Goal: Task Accomplishment & Management: Manage account settings

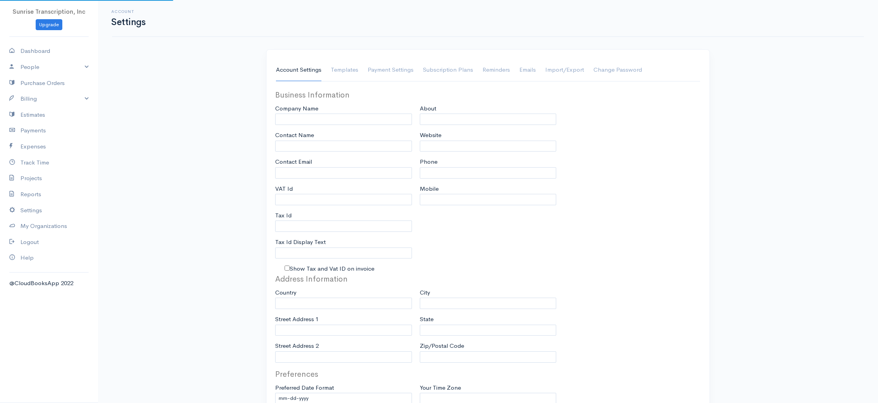
type input "Sunrise Transcription, Inc"
type input "[EMAIL_ADDRESS][DOMAIN_NAME]"
type input "Tax Id"
type input "Medical Transcription Service"
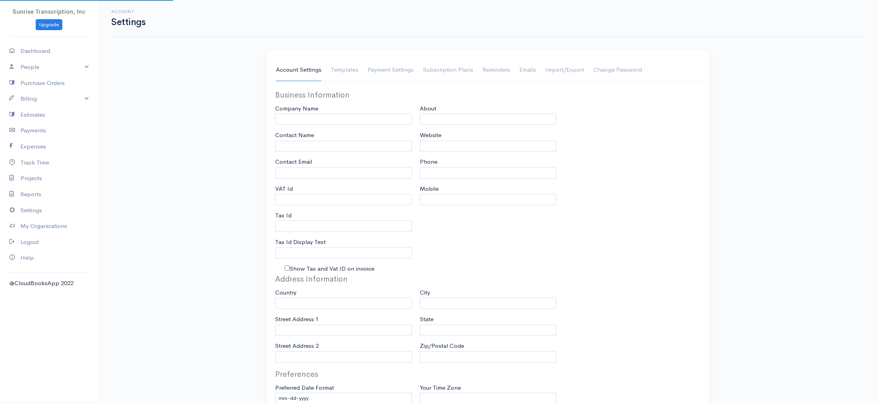
type input "[DOMAIN_NAME]"
type input "518-261-4885"
select select
type input "382 NE 191st St PMB 908193"
type input "Miami"
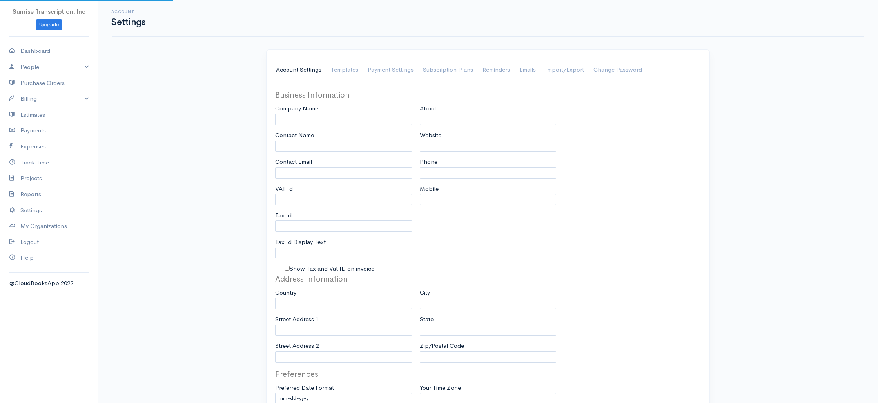
type input "Florida"
type input "33179-3899"
select select
type input "INVOICE"
type input "1333"
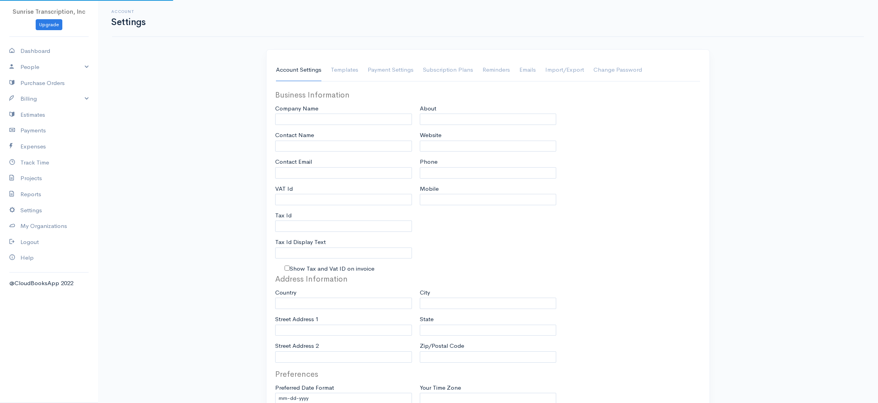
type input "103"
select select "3"
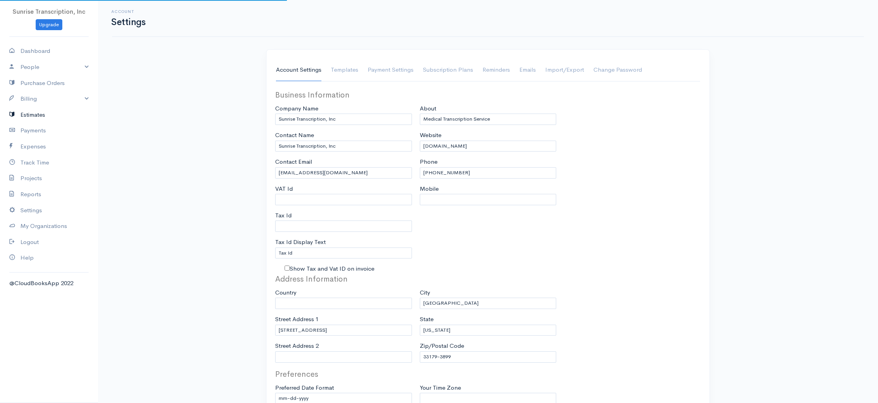
select select "[GEOGRAPHIC_DATA]"
select select "USD"
click at [32, 100] on link "Billing" at bounding box center [49, 99] width 98 height 16
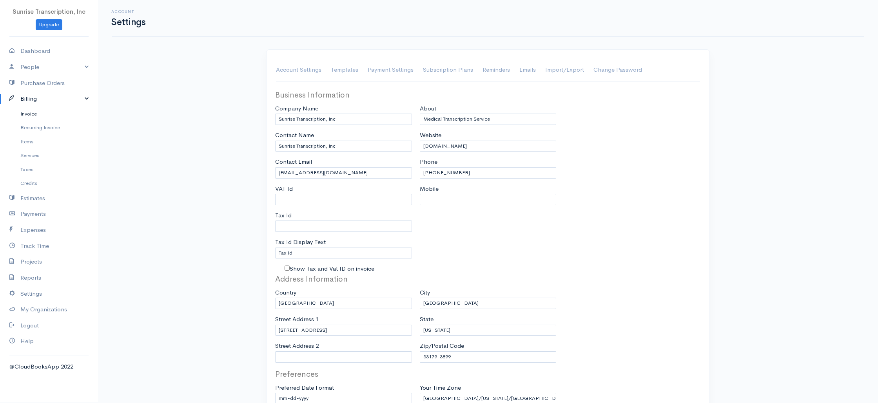
click at [32, 117] on link "Invoice" at bounding box center [49, 114] width 98 height 14
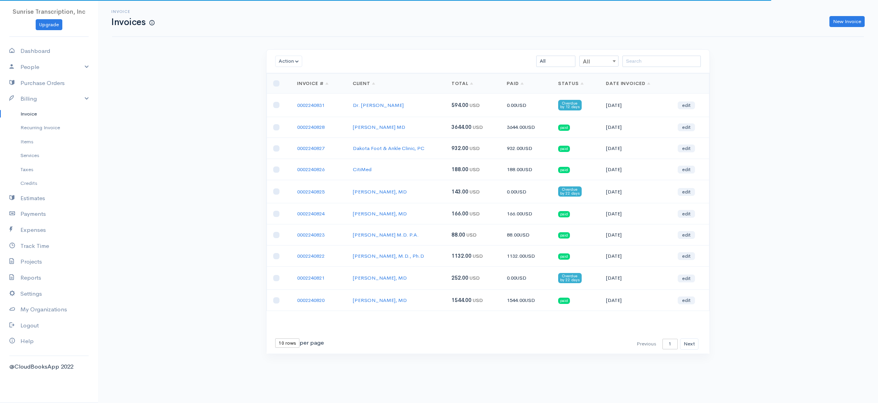
click at [185, 100] on div "Invoice Invoices New Invoice Action Archive Delete Download PDF Send Mark as Se…" at bounding box center [488, 191] width 780 height 383
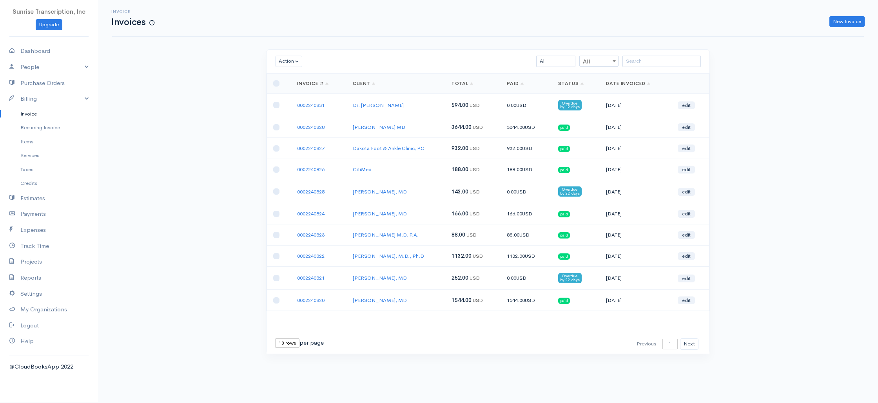
click at [452, 162] on td "188.00 USD" at bounding box center [472, 169] width 55 height 21
click at [462, 193] on span "143.00" at bounding box center [459, 191] width 17 height 7
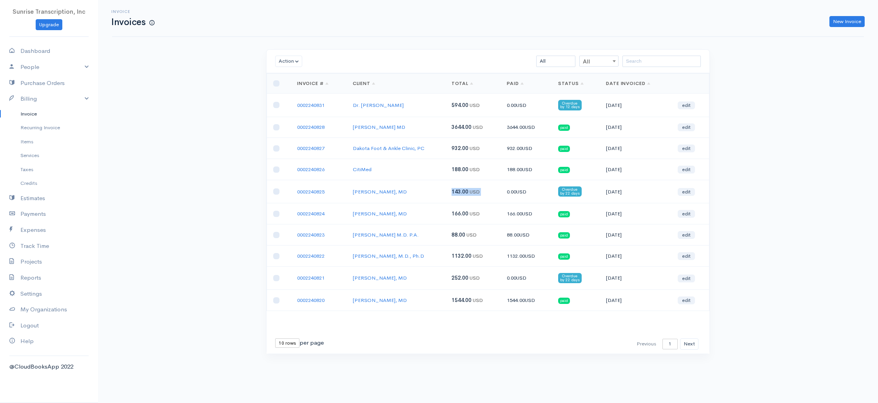
drag, startPoint x: 462, startPoint y: 193, endPoint x: 462, endPoint y: 200, distance: 7.5
click at [462, 193] on span "143.00" at bounding box center [459, 191] width 17 height 7
click at [461, 214] on span "166.00" at bounding box center [459, 213] width 17 height 7
click at [208, 154] on div "Invoice Invoices New Invoice Action Archive Delete Download PDF Send Mark as Se…" at bounding box center [488, 191] width 780 height 383
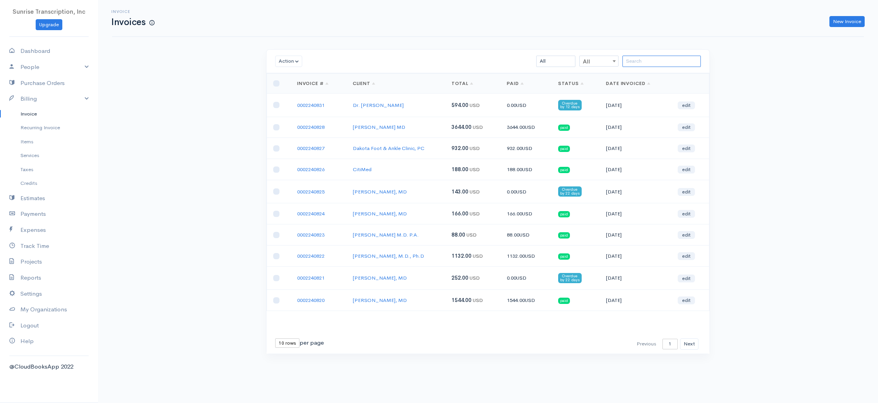
click at [652, 63] on input "search" at bounding box center [661, 61] width 78 height 11
type input "hia"
click at [315, 106] on link "0002240792" at bounding box center [310, 105] width 27 height 7
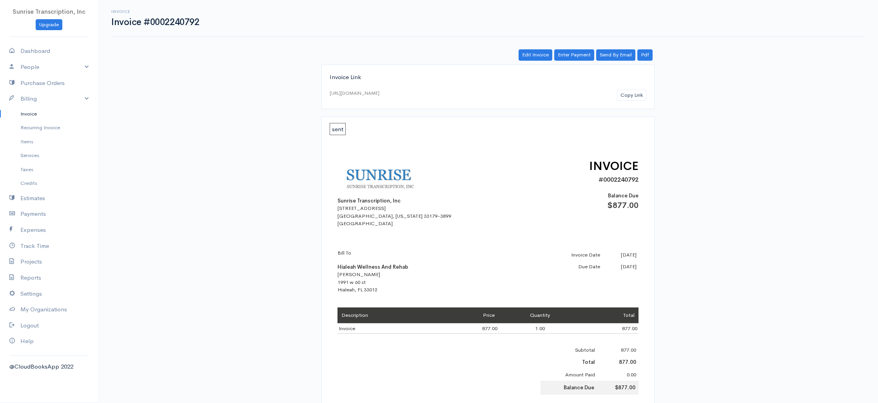
click at [232, 117] on div "Invoice Invoice #0002240792 Actions Edit Invoice Enter Payment Print Send By Em…" at bounding box center [488, 314] width 780 height 628
click at [580, 58] on link "Enter Payment" at bounding box center [574, 54] width 40 height 11
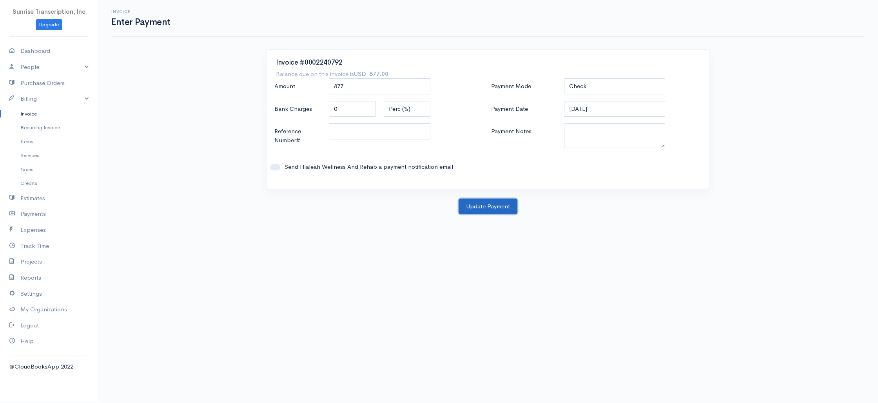
click at [494, 205] on button "Update Payment" at bounding box center [487, 207] width 59 height 16
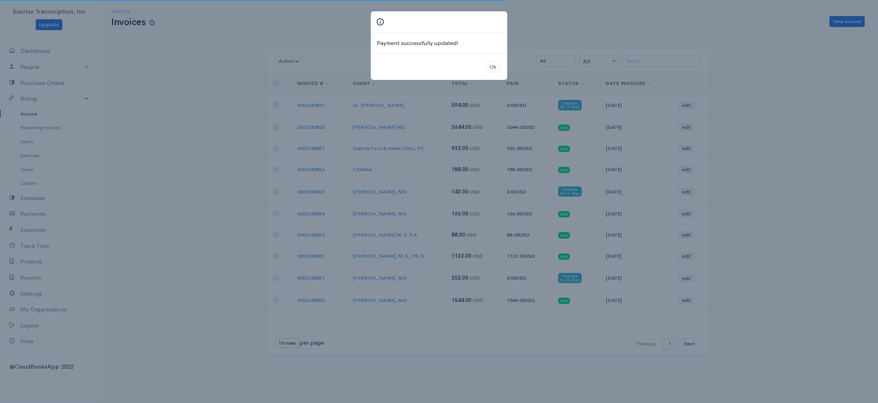
click at [221, 135] on div "Payment successfully updated! Ok" at bounding box center [439, 201] width 878 height 403
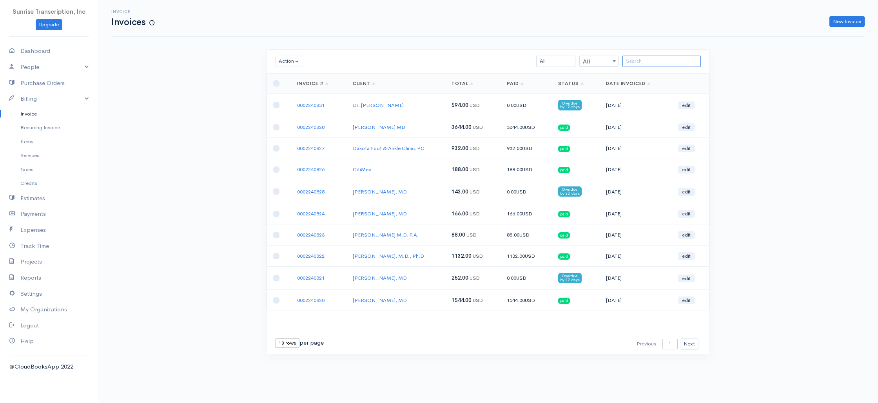
click at [649, 62] on input "search" at bounding box center [661, 61] width 78 height 11
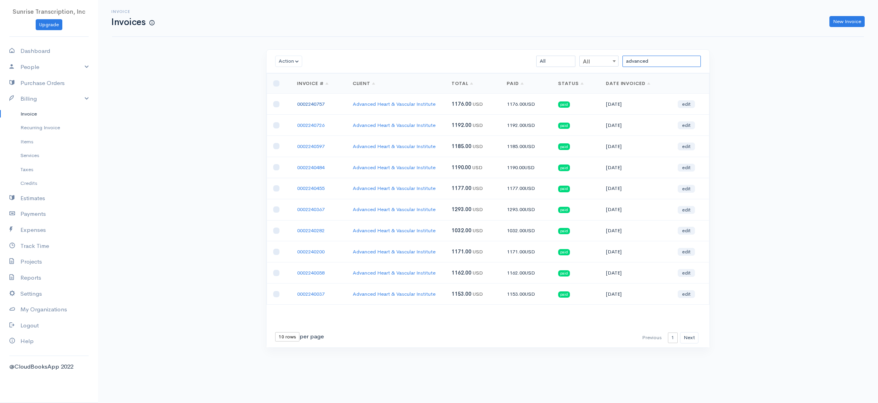
type input "advanced"
drag, startPoint x: 329, startPoint y: 106, endPoint x: 268, endPoint y: 99, distance: 61.6
click at [284, 105] on tr "0002240757 Advanced Heart & Vascular Institute 1176.00 USD 1176.00 USD paid 09-…" at bounding box center [488, 104] width 442 height 21
copy tr "0002240757"
click at [193, 126] on div "Invoice Invoices New Invoice Action Archive Delete Download PDF Send Mark as Se…" at bounding box center [488, 188] width 780 height 377
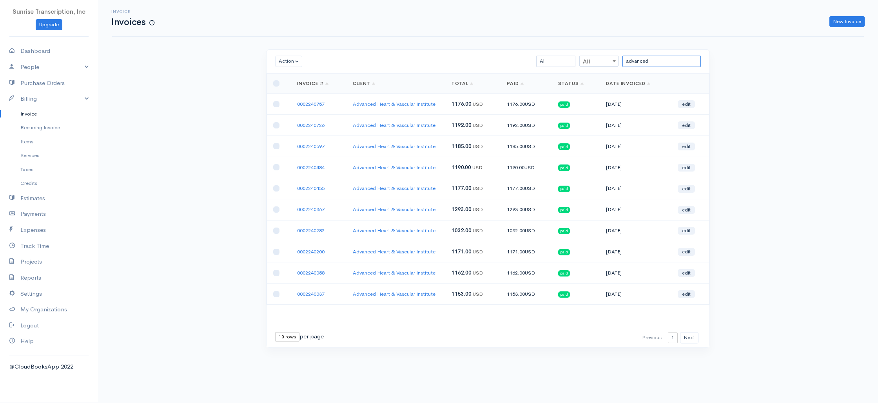
click at [665, 65] on input "advanced" at bounding box center [661, 61] width 78 height 11
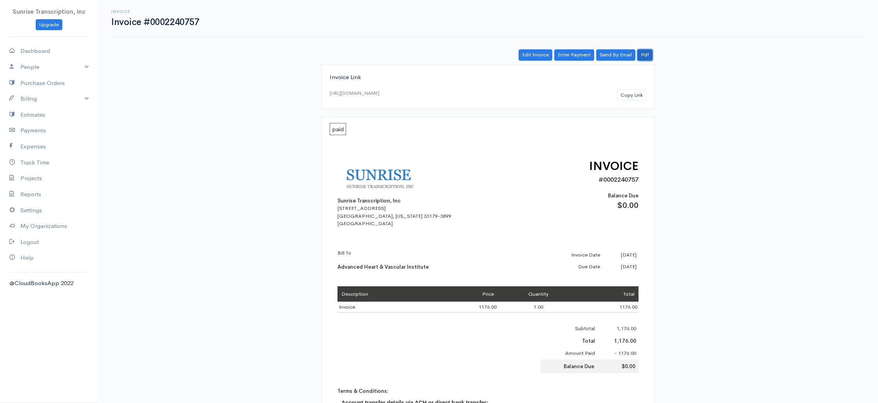
click at [649, 54] on link "Pdf" at bounding box center [644, 54] width 15 height 11
click at [531, 54] on link "Edit Invoice" at bounding box center [535, 54] width 34 height 11
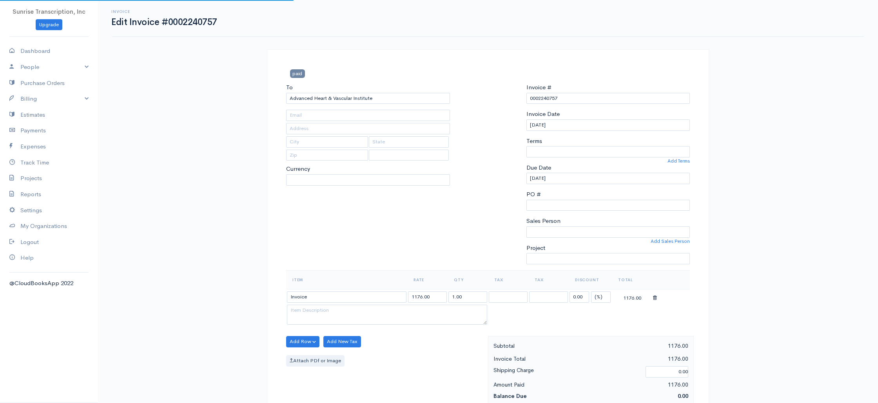
type input "advancedhvi@gmail.com"
select select
select select "[GEOGRAPHIC_DATA]"
select select "0"
select select "USD"
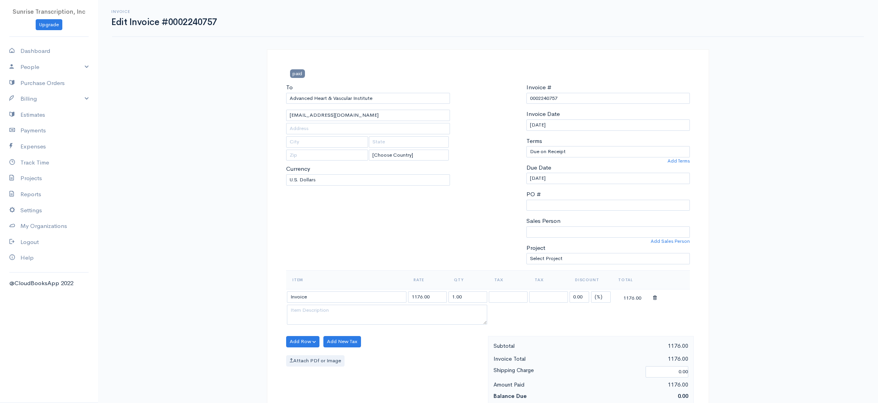
click at [159, 209] on div "Invoice Edit Invoice #0002240757 paid To Advanced Heart & Vascular Institute ad…" at bounding box center [488, 390] width 780 height 780
drag, startPoint x: 332, startPoint y: 297, endPoint x: 257, endPoint y: 297, distance: 74.5
paste input "Eli S. Levine, M.D"
click at [219, 232] on div "Invoice Edit Invoice #0002240757 paid To Advanced Heart & Vascular Institute ad…" at bounding box center [488, 390] width 780 height 780
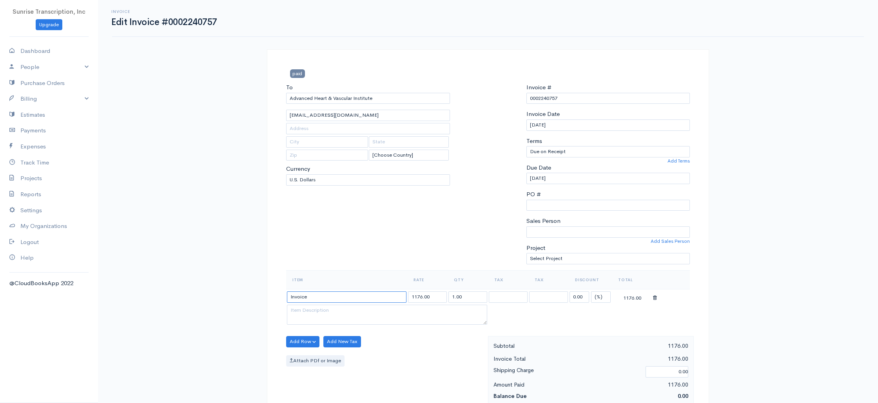
click at [319, 294] on input "Invoice" at bounding box center [347, 297] width 120 height 11
paste input "[PERSON_NAME]"
type input "[PERSON_NAME]"
click at [350, 313] on textarea at bounding box center [387, 315] width 200 height 20
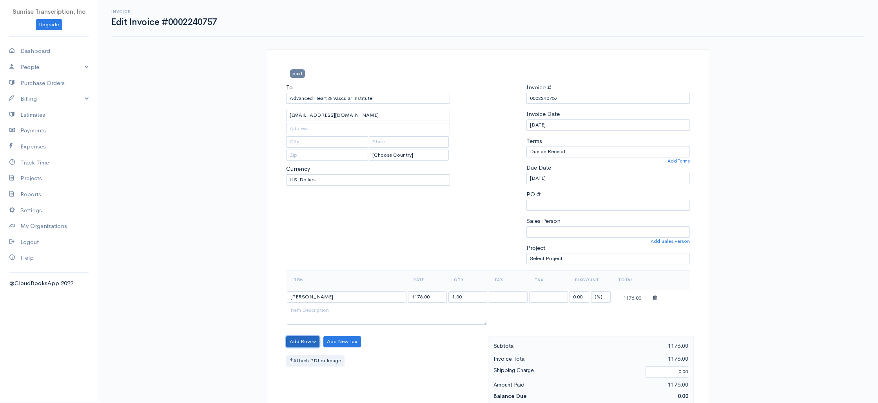
click at [290, 346] on button "Add Row" at bounding box center [302, 341] width 33 height 11
click at [297, 357] on link "Add Item Row" at bounding box center [317, 358] width 62 height 14
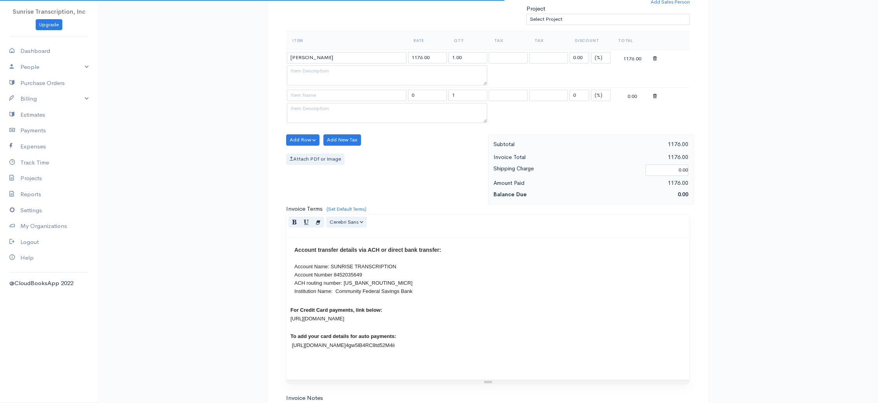
scroll to position [138, 0]
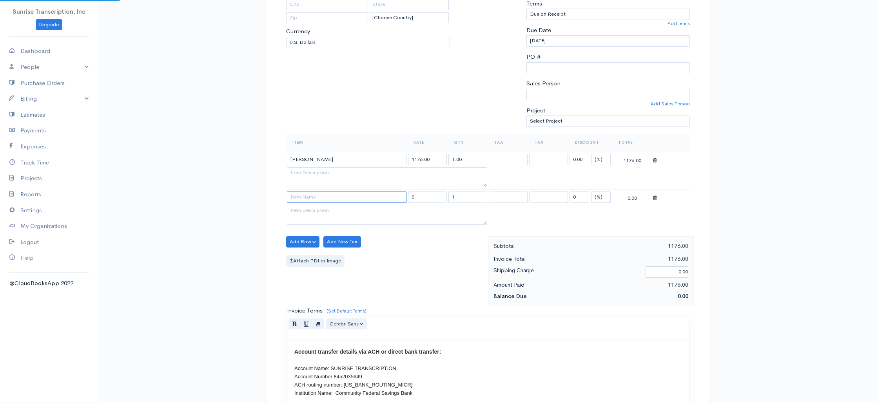
click at [326, 195] on input at bounding box center [347, 197] width 120 height 11
paste input "[PERSON_NAME]"
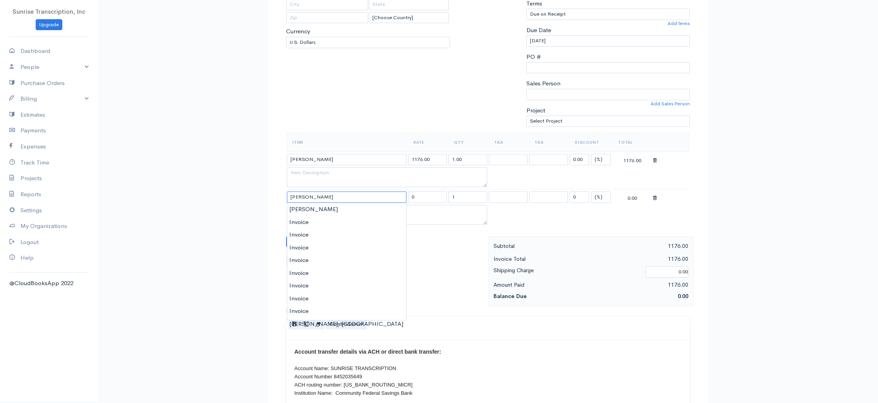
type input "[PERSON_NAME]"
click at [252, 197] on div "Invoice Edit Invoice #0002240757 paid To Advanced Heart & Vascular Institute ad…" at bounding box center [488, 271] width 780 height 818
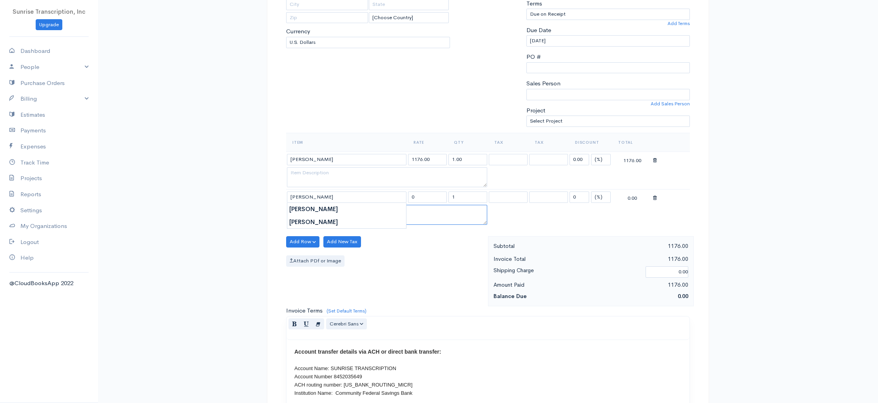
type input "388.00"
click at [188, 187] on div "Invoice Edit Invoice #0002240757 paid To Advanced Heart & Vascular Institute ad…" at bounding box center [488, 271] width 780 height 818
click at [347, 193] on input "[PERSON_NAME]" at bounding box center [347, 197] width 120 height 11
type input "Eric Kupferstein MD"
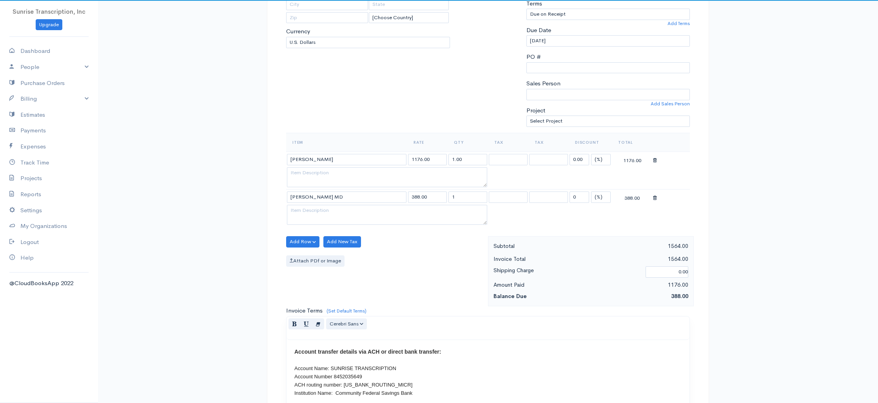
click at [160, 174] on div "Invoice Edit Invoice #0002240757 paid To Advanced Heart & Vascular Institute ad…" at bounding box center [488, 271] width 780 height 818
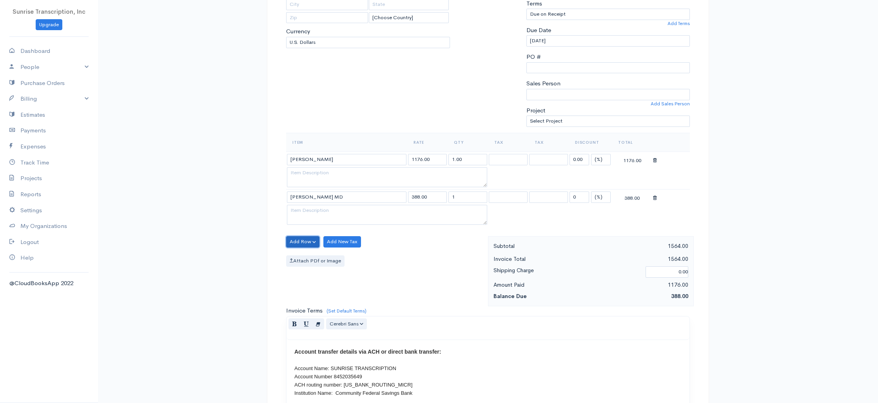
click at [303, 243] on button "Add Row" at bounding box center [302, 241] width 33 height 11
click at [312, 257] on link "Add Item Row" at bounding box center [317, 258] width 62 height 14
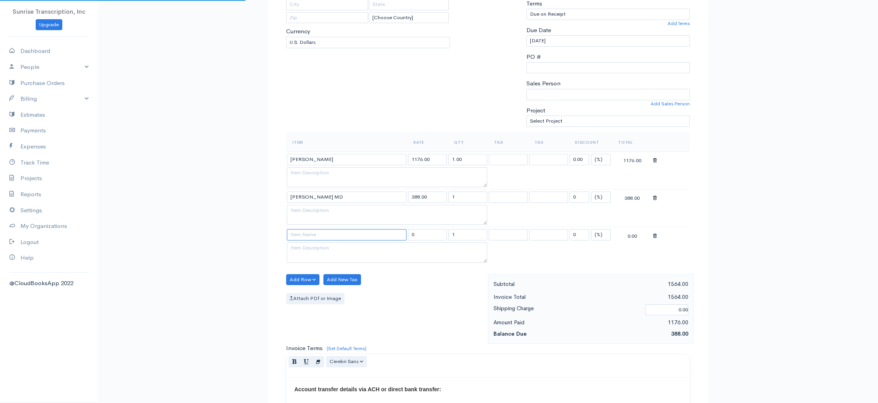
click at [314, 238] on input at bounding box center [347, 234] width 120 height 11
paste input "Michael Schechter, MD"
type input "Michael Schechter, MD"
type input "272.00"
type input "Michael Schechter, MD"
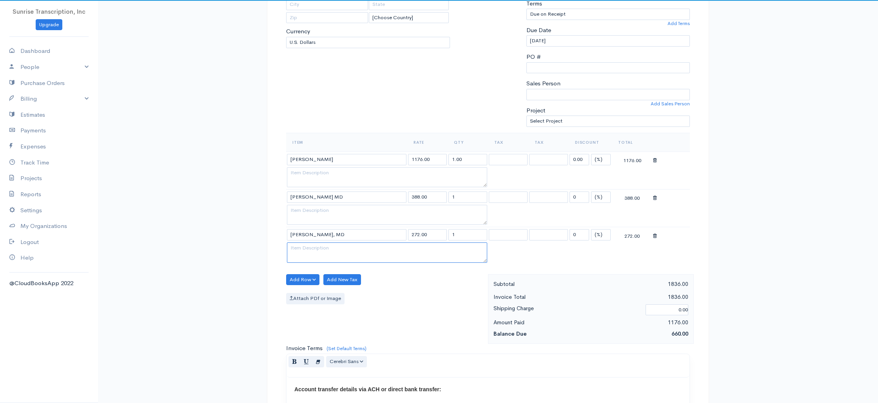
click at [362, 253] on textarea at bounding box center [387, 253] width 200 height 20
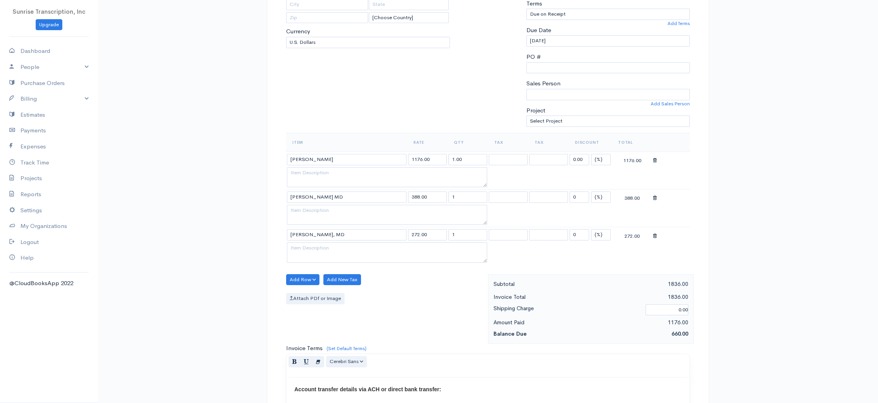
click at [215, 166] on div "Invoice Edit Invoice #0002240757 paid To Advanced Heart & Vascular Institute ad…" at bounding box center [488, 289] width 780 height 855
click at [298, 281] on button "Add Row" at bounding box center [302, 279] width 33 height 11
click at [303, 297] on link "Add Item Row" at bounding box center [317, 296] width 62 height 14
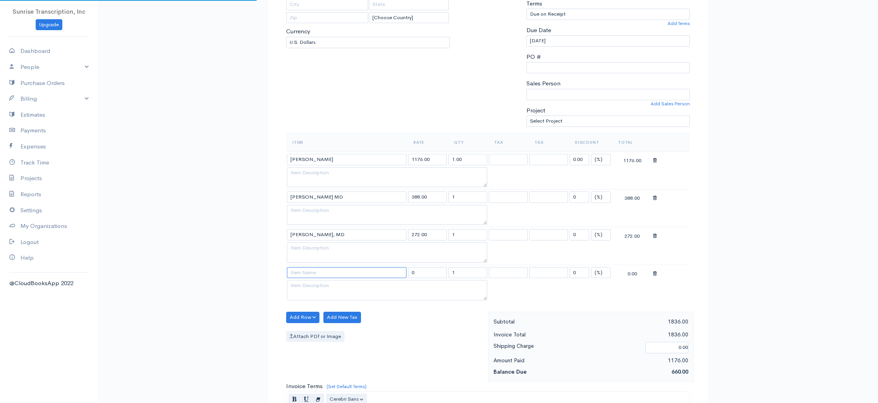
click at [310, 275] on input at bounding box center [347, 272] width 120 height 11
paste input "Jillian Ferland, MD"
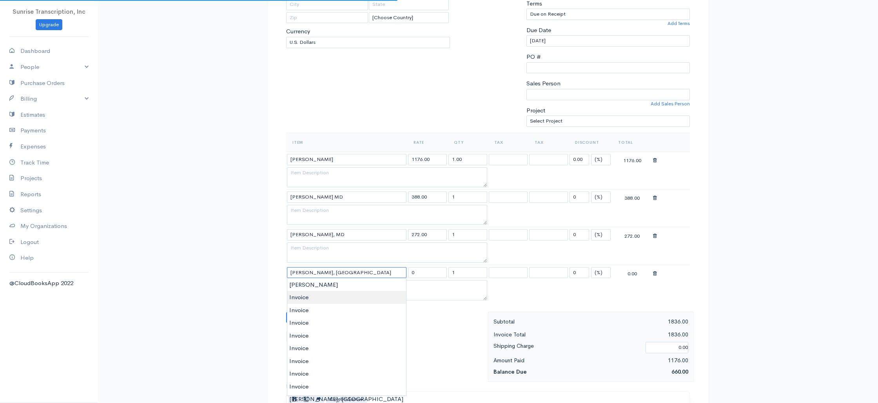
type input "Invoice"
type input "399.00"
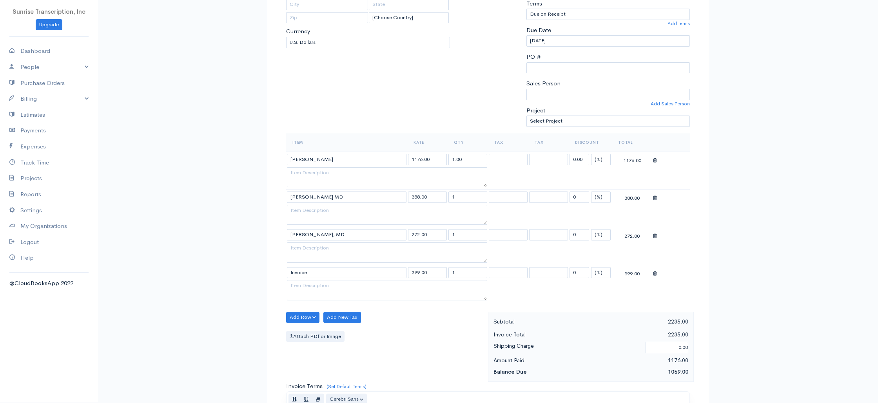
drag, startPoint x: 344, startPoint y: 294, endPoint x: 321, endPoint y: 275, distance: 29.9
drag, startPoint x: 317, startPoint y: 272, endPoint x: 254, endPoint y: 270, distance: 63.1
click at [254, 270] on div "paid To Advanced Heart & Vascular Institute advancedhvi@gmail.com [Choose Count…" at bounding box center [488, 334] width 470 height 844
paste input "Jillian Ferland, MD"
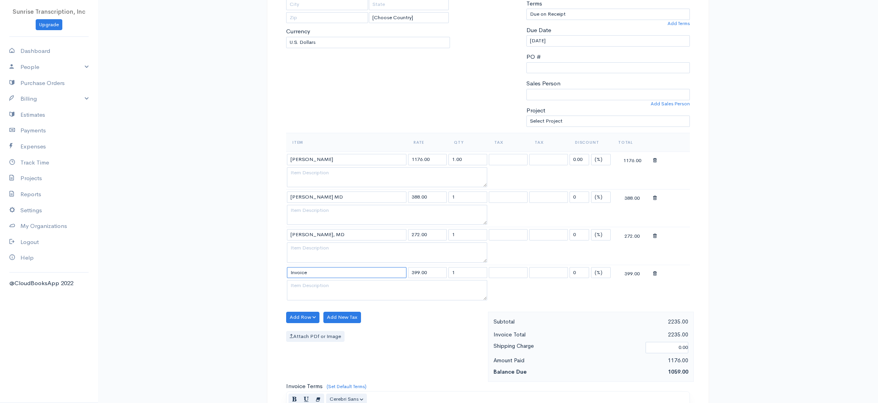
drag, startPoint x: 297, startPoint y: 274, endPoint x: 279, endPoint y: 272, distance: 17.7
click at [279, 272] on div "paid To Advanced Heart & Vascular Institute advancedhvi@gmail.com [Choose Count…" at bounding box center [488, 326] width 442 height 828
paste input "Jillian Ferland, MD"
type input "Jillian Ferland, MD"
click at [308, 288] on textarea at bounding box center [387, 290] width 200 height 20
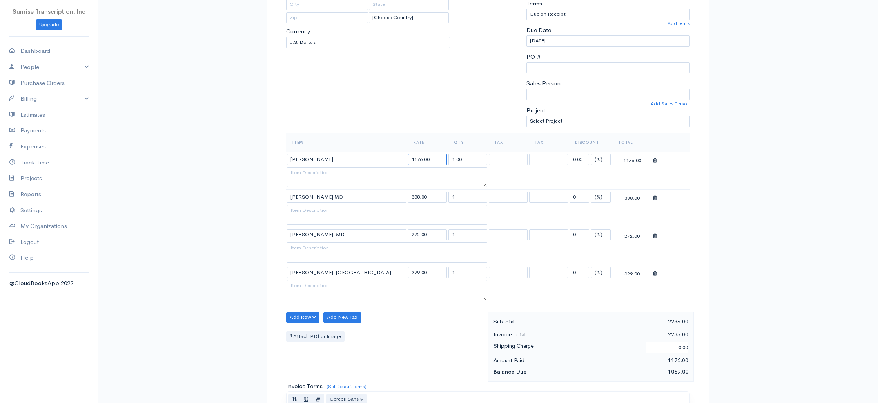
drag, startPoint x: 416, startPoint y: 159, endPoint x: 404, endPoint y: 158, distance: 12.2
click at [404, 158] on tr "Eli S. Levine, M.D 1176.00 1.00 0.00 (%) Flat 1176.00" at bounding box center [488, 159] width 404 height 15
type input "476.00"
click at [397, 181] on textarea at bounding box center [387, 177] width 200 height 20
click at [729, 194] on div "Invoice Edit Invoice #0002240757 paid To Advanced Heart & Vascular Institute ad…" at bounding box center [488, 308] width 780 height 893
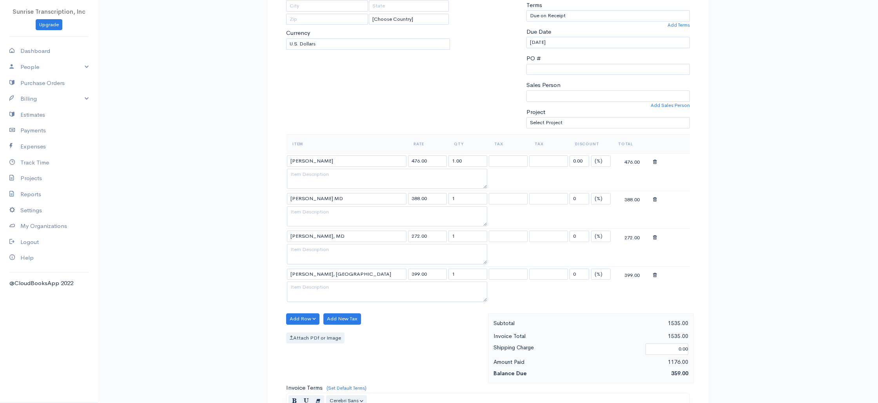
scroll to position [136, 0]
drag, startPoint x: 415, startPoint y: 236, endPoint x: 406, endPoint y: 236, distance: 9.0
click at [406, 236] on tr "Michael Schechter, MD 272.00 1 0 (%) Flat 272.00" at bounding box center [488, 235] width 404 height 15
type input "272.00"
click at [411, 330] on div "Add Row Add Item Row Add Time Row Add New Tax Attach PDf or Image" at bounding box center [385, 348] width 206 height 70
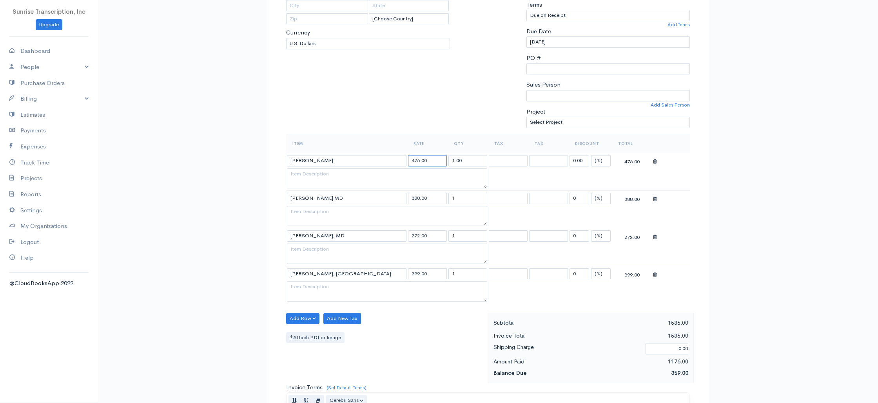
drag, startPoint x: 415, startPoint y: 163, endPoint x: 401, endPoint y: 160, distance: 13.9
click at [401, 160] on tr "Eli S. Levine, M.D 476.00 1.00 0.00 (%) Flat 476.00" at bounding box center [488, 160] width 404 height 15
type input "316.00"
drag, startPoint x: 439, startPoint y: 341, endPoint x: 420, endPoint y: 293, distance: 51.7
click at [438, 341] on div "Attach PDf or Image" at bounding box center [385, 337] width 198 height 11
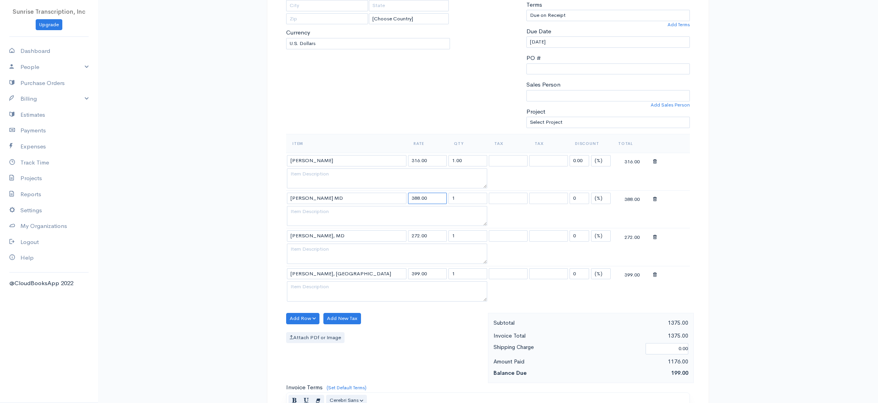
click at [418, 196] on input "388.00" at bounding box center [427, 198] width 39 height 11
type input "368.00"
click at [429, 339] on div "Attach PDf or Image" at bounding box center [385, 337] width 198 height 11
click at [418, 276] on input "399.00" at bounding box center [427, 273] width 39 height 11
click at [419, 367] on div "Add Row Add Item Row Add Time Row Add New Tax Attach PDf or Image" at bounding box center [385, 348] width 206 height 70
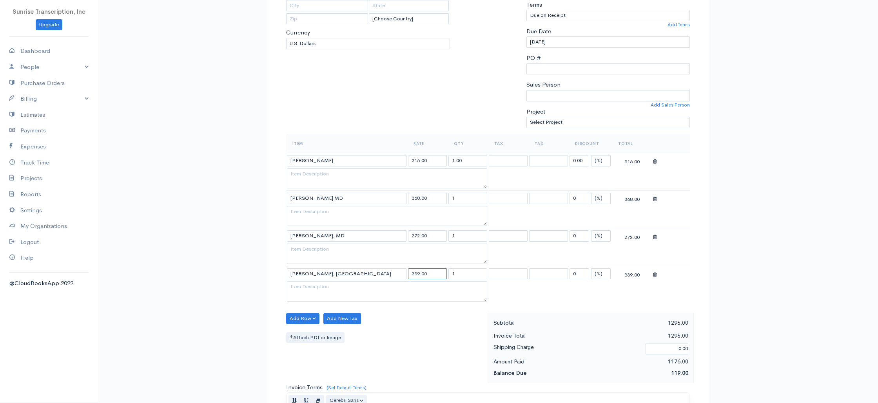
click at [417, 273] on input "339.00" at bounding box center [427, 273] width 39 height 11
type input "319.00"
click at [433, 328] on div "Add Row Add Item Row Add Time Row Add New Tax Attach PDf or Image" at bounding box center [385, 348] width 206 height 70
drag, startPoint x: 416, startPoint y: 198, endPoint x: 427, endPoint y: 191, distance: 13.0
click at [416, 198] on input "368.00" at bounding box center [427, 198] width 39 height 11
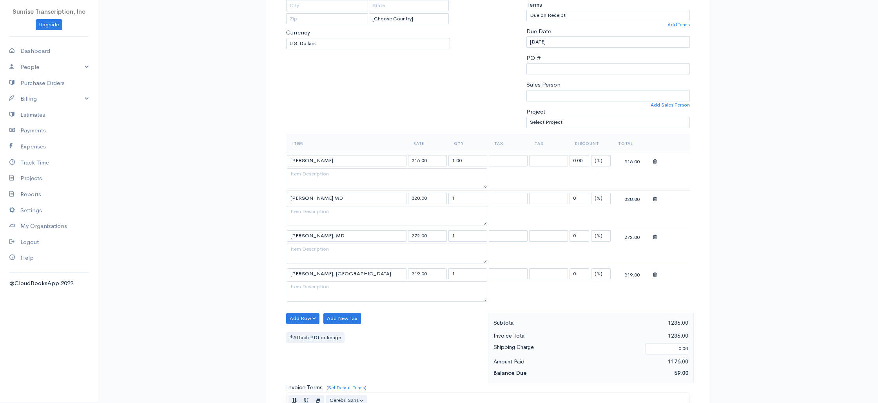
click at [423, 333] on div "Attach PDf or Image" at bounding box center [385, 337] width 198 height 11
click at [418, 198] on input "328.00" at bounding box center [427, 198] width 39 height 11
type input "258.00"
click at [417, 326] on div "Add Row Add Item Row Add Time Row Add New Tax Attach PDf or Image" at bounding box center [385, 348] width 206 height 70
drag, startPoint x: 417, startPoint y: 160, endPoint x: 394, endPoint y: 159, distance: 23.5
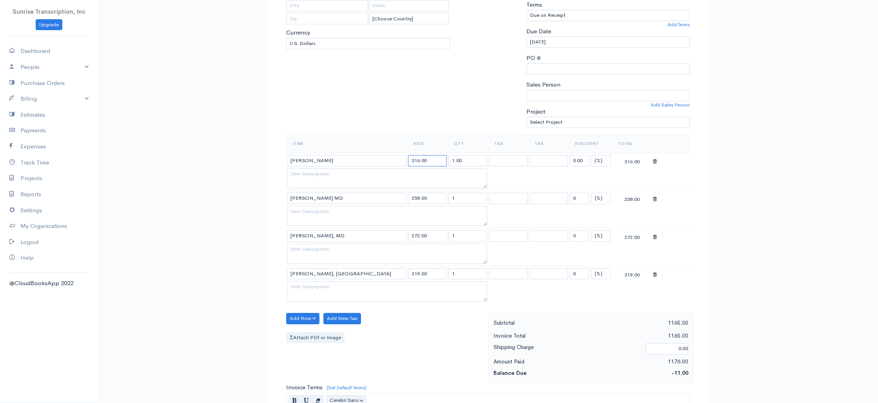
click at [394, 159] on tr "Eli S. Levine, M.D 316.00 1.00 0.00 (%) Flat 316.00" at bounding box center [488, 160] width 404 height 15
type input "346.00"
click at [408, 349] on div "Add Row Add Item Row Add Time Row Add New Tax Attach PDf or Image" at bounding box center [385, 348] width 206 height 70
click at [414, 201] on input "258.00" at bounding box center [427, 198] width 39 height 11
click at [415, 198] on input "258.00" at bounding box center [427, 198] width 39 height 11
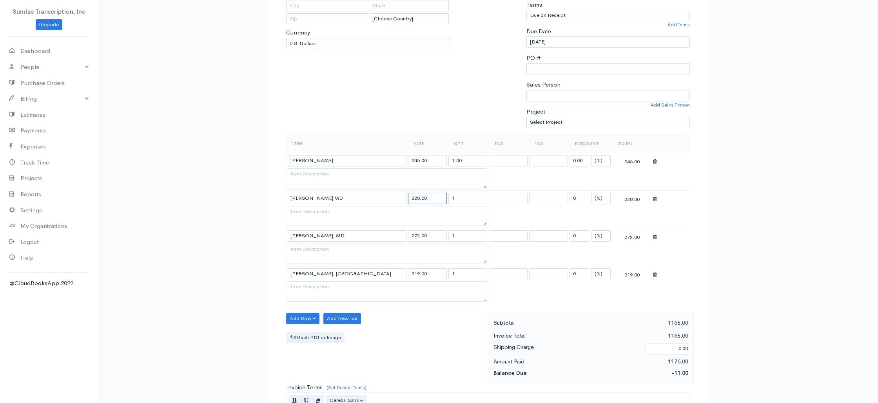
type input "228.00"
drag, startPoint x: 422, startPoint y: 362, endPoint x: 425, endPoint y: 345, distance: 17.5
click at [422, 362] on div "Add Row Add Item Row Add Time Row Add New Tax Attach PDf or Image" at bounding box center [385, 348] width 206 height 70
click at [417, 234] on input "272.00" at bounding box center [427, 235] width 39 height 11
type input "212.00"
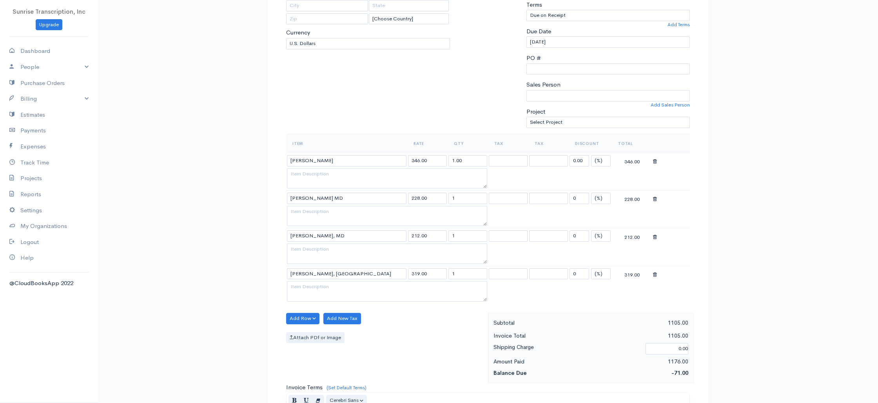
click at [402, 366] on div "Add Row Add Item Row Add Time Row Add New Tax Attach PDf or Image" at bounding box center [385, 348] width 206 height 70
drag, startPoint x: 416, startPoint y: 274, endPoint x: 400, endPoint y: 274, distance: 15.7
click at [400, 274] on tr "Jillian Ferland, MD 319.00 1 0 (%) Flat 319.00" at bounding box center [488, 273] width 404 height 15
click at [412, 329] on div "Add Row Add Item Row Add Time Row Add New Tax Attach PDf or Image" at bounding box center [385, 348] width 206 height 70
click at [416, 274] on input "319.00" at bounding box center [427, 273] width 39 height 11
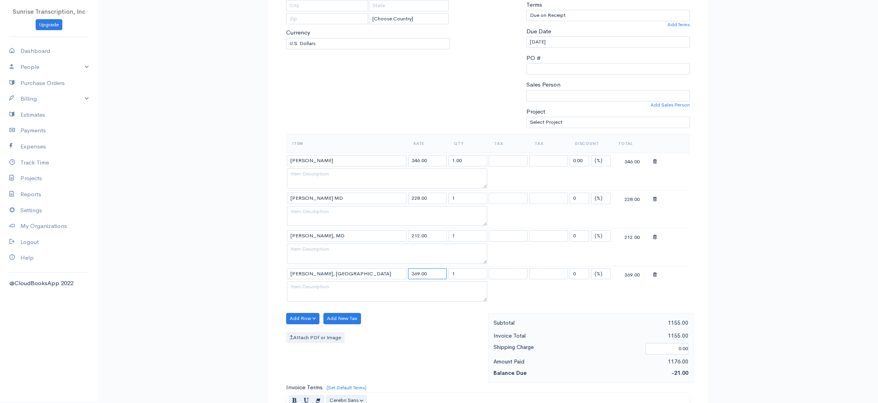
type input "369.00"
click at [417, 237] on input "212.00" at bounding box center [427, 235] width 39 height 11
click at [413, 330] on div "Add Row Add Item Row Add Time Row Add New Tax Attach PDf or Image" at bounding box center [385, 350] width 206 height 70
click at [417, 234] on input "222.00" at bounding box center [427, 235] width 39 height 11
click at [419, 318] on div "Add Row Add Item Row Add Time Row Add New Tax Attach PDf or Image" at bounding box center [385, 348] width 206 height 70
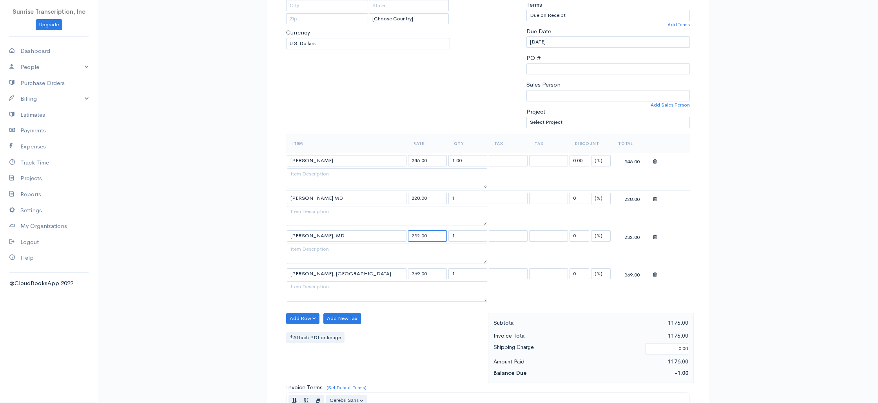
drag, startPoint x: 420, startPoint y: 237, endPoint x: 462, endPoint y: 218, distance: 46.6
click at [420, 237] on input "232.00" at bounding box center [427, 235] width 39 height 11
type input "232.00"
click at [464, 348] on div "Add Row Add Item Row Add Time Row Add New Tax Attach PDf or Image" at bounding box center [385, 348] width 206 height 70
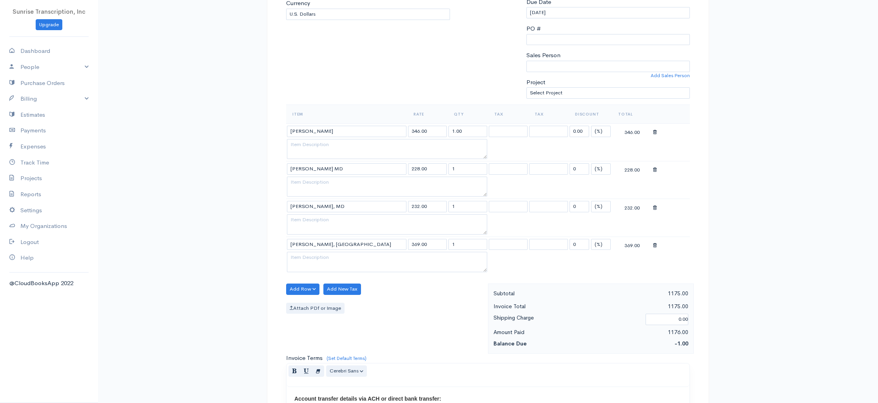
scroll to position [168, 0]
click at [438, 292] on div "Add Row Add Item Row Add Time Row Add New Tax Attach PDf or Image" at bounding box center [385, 316] width 206 height 70
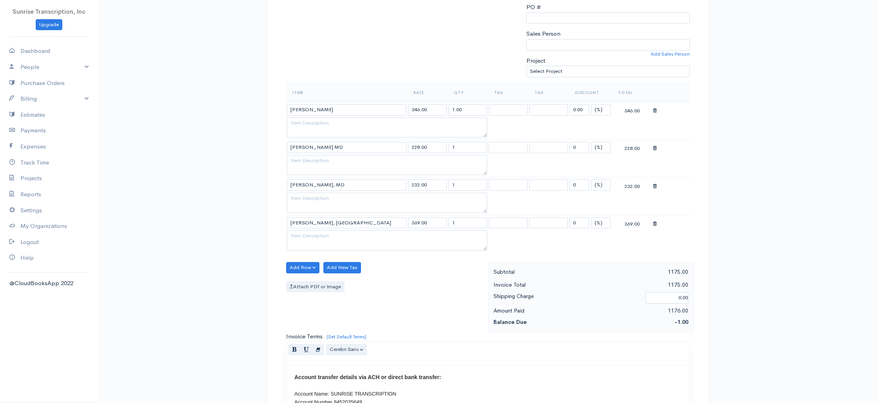
scroll to position [490, 0]
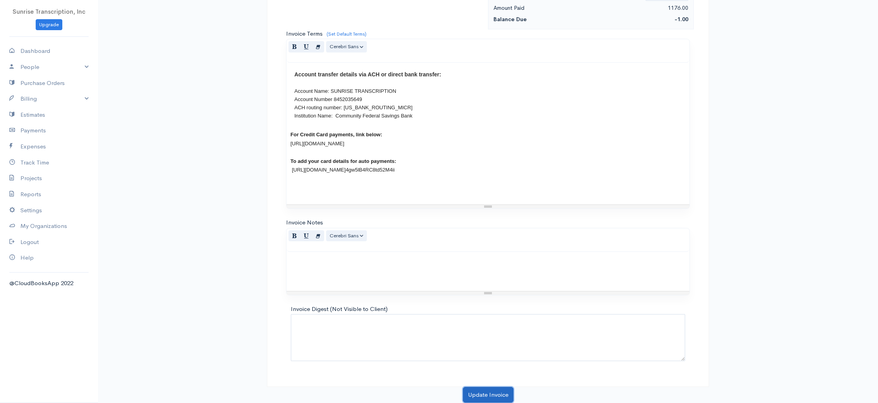
click at [493, 395] on button "Update Invoice" at bounding box center [488, 395] width 51 height 16
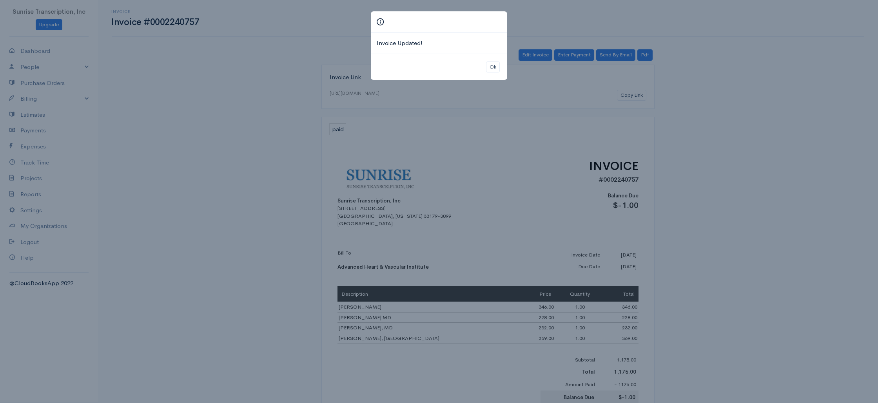
click at [768, 143] on div "Invoice Updated! Ok" at bounding box center [439, 201] width 878 height 403
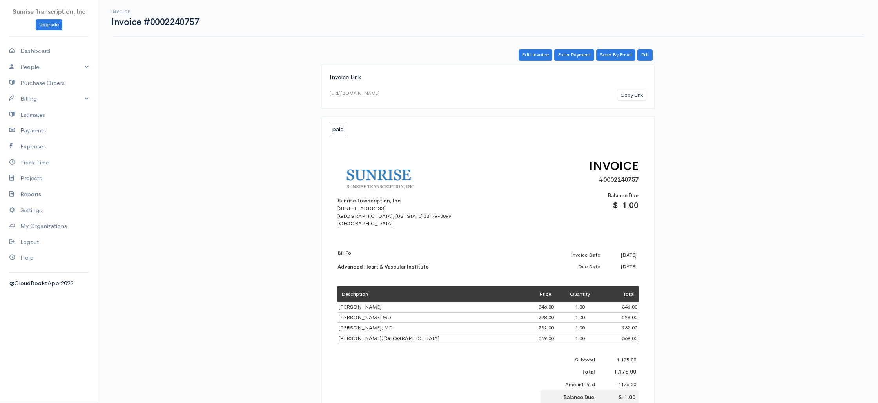
click at [185, 24] on h1 "Invoice #0002240757" at bounding box center [155, 22] width 88 height 10
copy h1 "0002240757"
click at [49, 102] on link "Billing" at bounding box center [49, 99] width 98 height 16
click at [36, 118] on link "Invoice" at bounding box center [49, 114] width 98 height 14
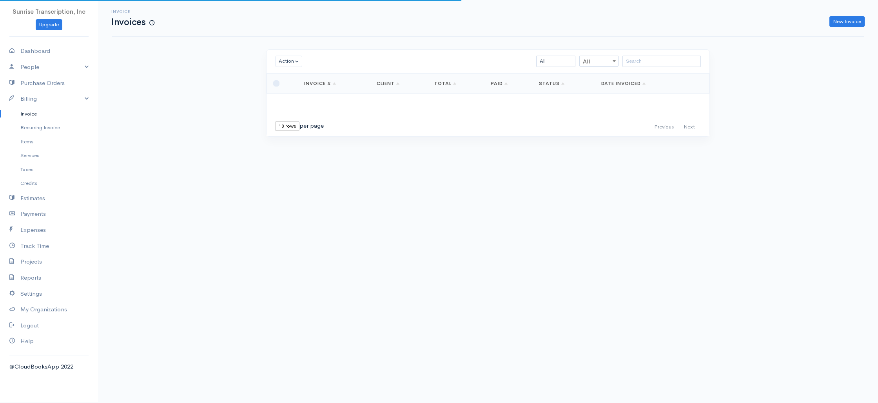
click at [138, 117] on div "Invoice Invoices New Invoice Action Archive Delete Download PDF Send Mark as Se…" at bounding box center [488, 83] width 780 height 166
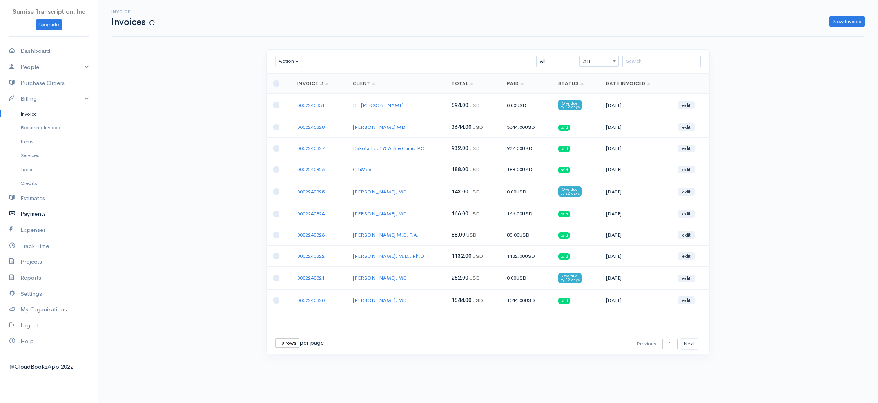
click at [31, 214] on link "Payments" at bounding box center [49, 214] width 98 height 16
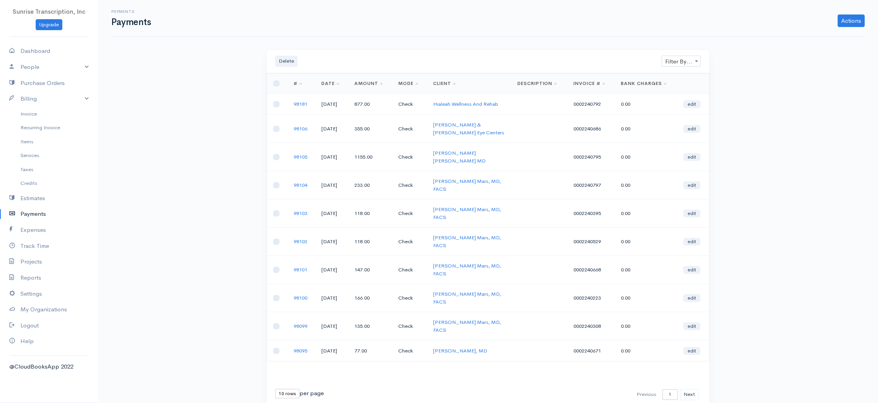
click at [678, 62] on span "Filter By Client" at bounding box center [681, 61] width 38 height 11
type input "advanced"
select select "1895174"
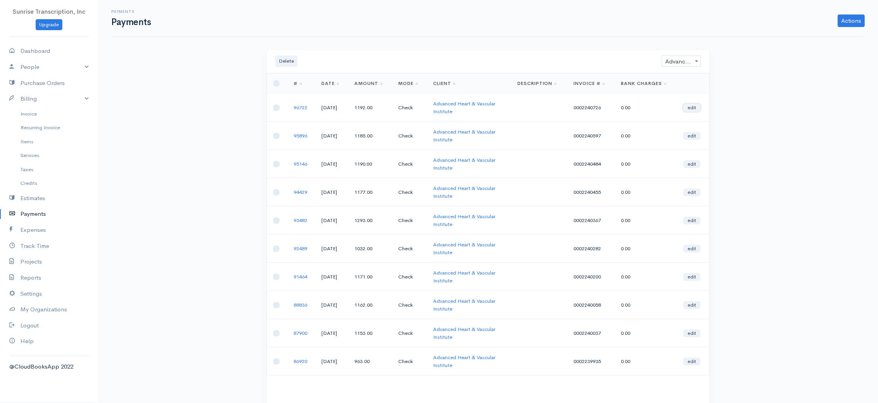
click at [696, 107] on link "edit" at bounding box center [691, 108] width 17 height 8
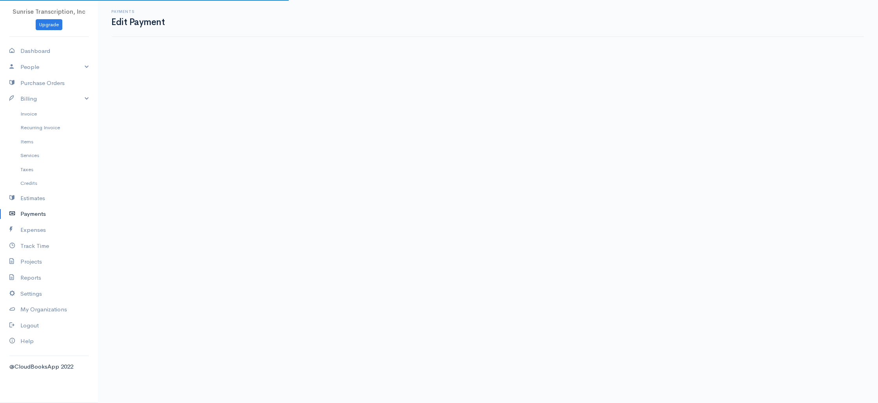
select select "2"
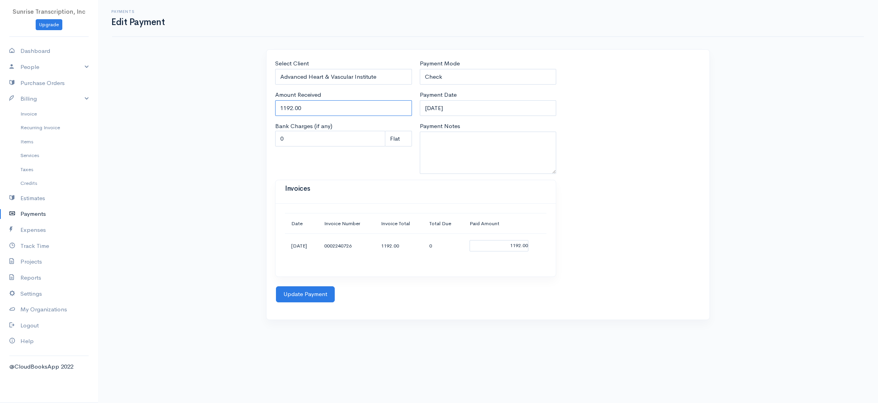
drag, startPoint x: 311, startPoint y: 109, endPoint x: 240, endPoint y: 107, distance: 71.4
click at [240, 107] on div "Payments Edit Payment Select Client Advanced Heart & Vascular Institute Amount …" at bounding box center [488, 165] width 780 height 330
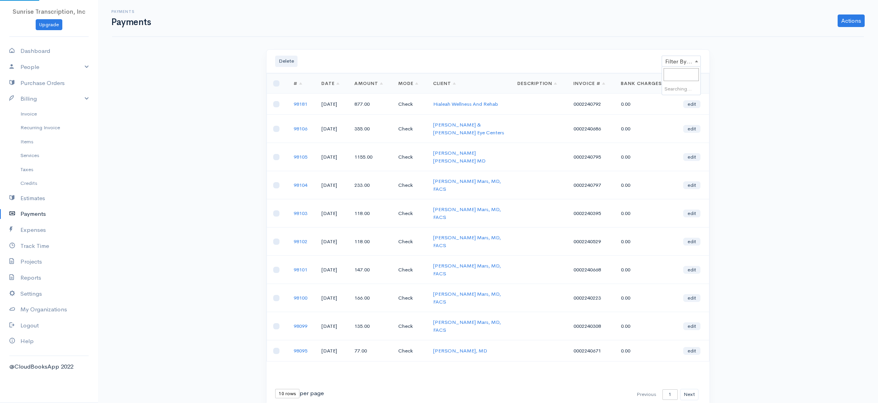
drag, startPoint x: 679, startPoint y: 60, endPoint x: 672, endPoint y: 73, distance: 15.1
click at [679, 60] on span "Filter By Client" at bounding box center [681, 61] width 38 height 11
type input "heart"
select select "1895174"
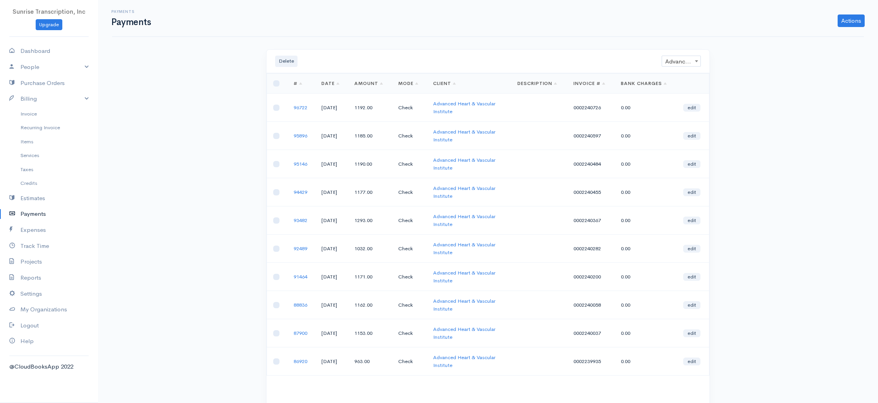
click at [682, 63] on span "Advanced Heart & Vascular Institute" at bounding box center [681, 61] width 38 height 11
type input "0002240757"
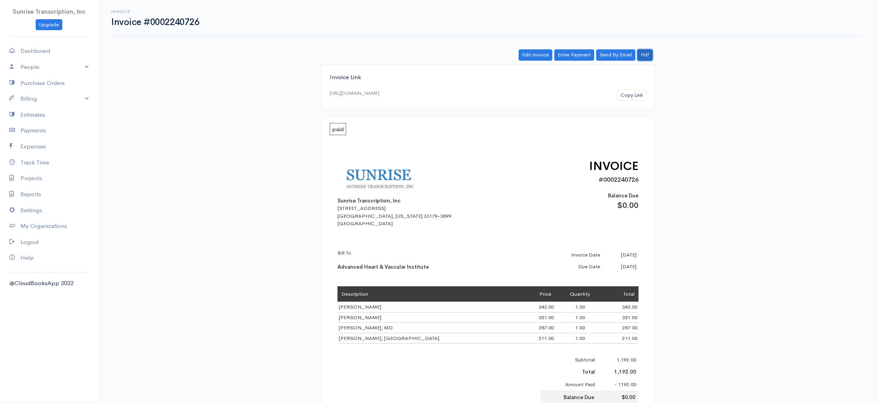
click at [645, 57] on link "Pdf" at bounding box center [644, 54] width 15 height 11
click at [352, 317] on td "[PERSON_NAME]" at bounding box center [428, 317] width 183 height 11
click at [352, 317] on td "Eric Kupferstein" at bounding box center [428, 317] width 183 height 11
copy td "Eric Kupferstein"
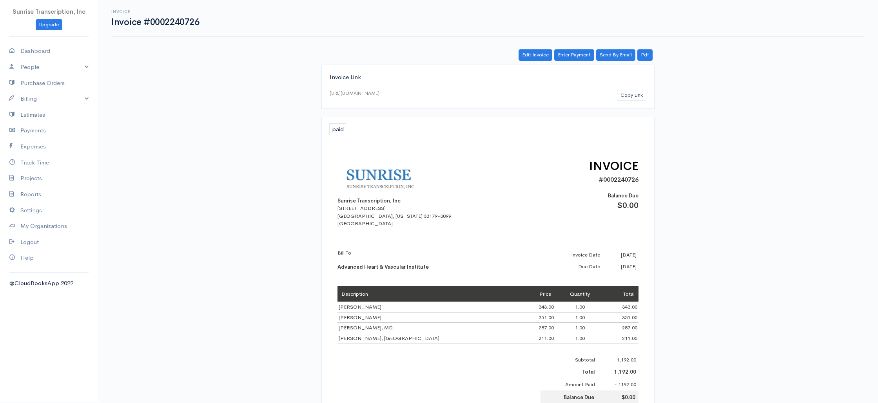
click at [361, 329] on td "Michael Schechter, MD" at bounding box center [428, 328] width 183 height 11
drag, startPoint x: 361, startPoint y: 329, endPoint x: 342, endPoint y: 322, distance: 19.2
click at [361, 329] on td "Michael Schechter, MD" at bounding box center [428, 328] width 183 height 11
copy td "Michael Schechter, MD"
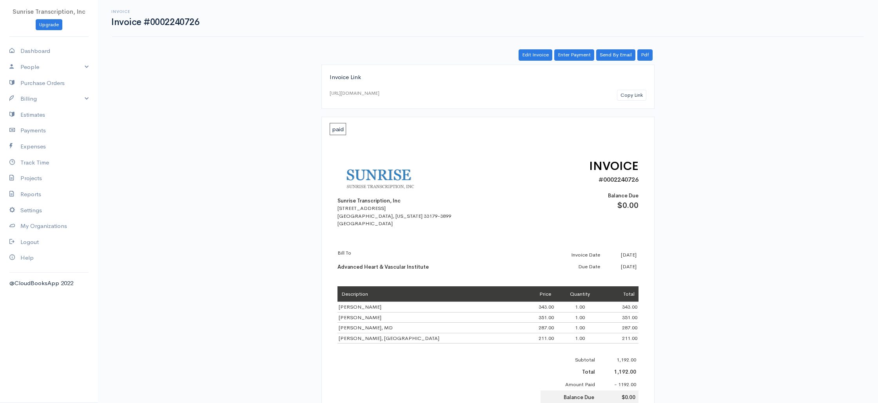
click at [363, 339] on td "Jillian Ferland, MD" at bounding box center [428, 338] width 183 height 11
copy td "Jillian Ferland, MD"
click at [507, 245] on div "Sunrise Transcription, Inc 382 NE 191st St PMB 908193 Miami, Florida 33179-3899…" at bounding box center [488, 346] width 317 height 425
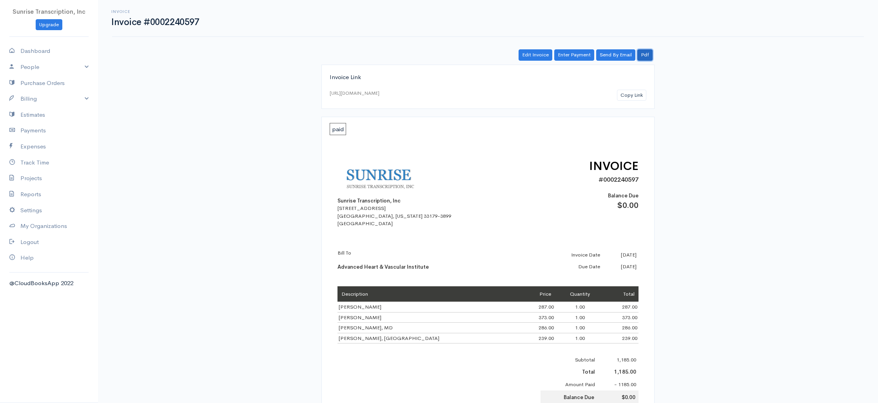
click at [646, 54] on link "Pdf" at bounding box center [644, 54] width 15 height 11
click at [353, 310] on td "Eli S. Levine, M.D" at bounding box center [428, 307] width 183 height 11
copy td "Eli S. Levine, M.D"
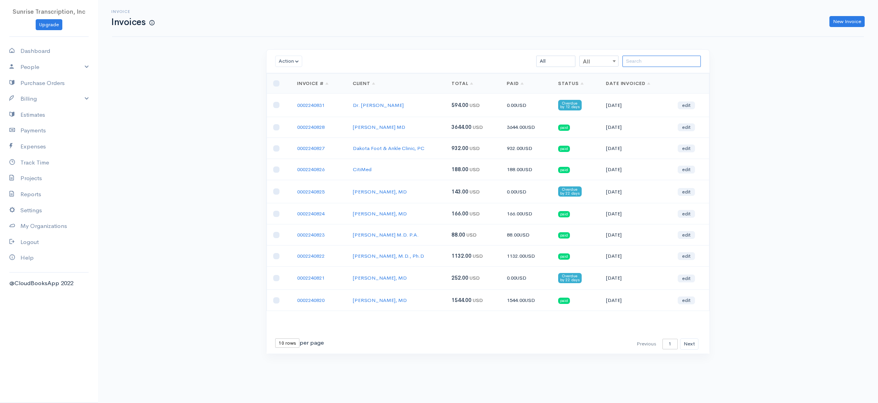
click at [641, 63] on input "search" at bounding box center [661, 61] width 78 height 11
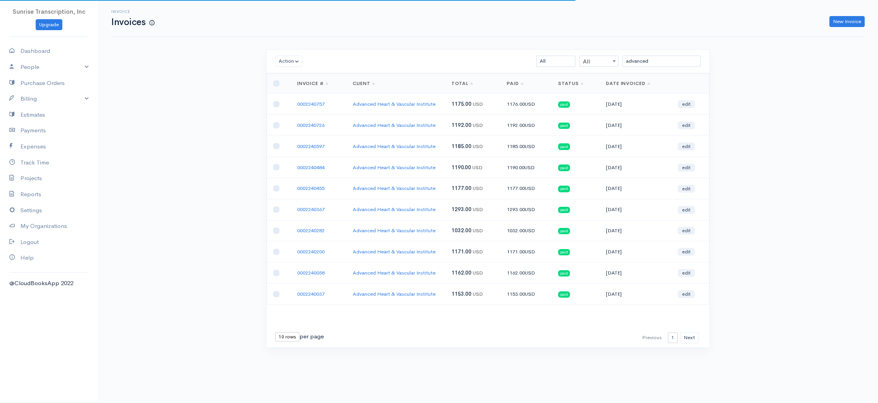
click at [807, 118] on div "Invoice Invoices New Invoice Action Archive Delete Download PDF Send Mark as Se…" at bounding box center [488, 188] width 780 height 377
click at [783, 121] on div "Invoice Invoices New Invoice Action Archive Delete Download PDF Send Mark as Se…" at bounding box center [488, 188] width 780 height 377
click at [751, 119] on div "Invoice Invoices New Invoice Action Archive Delete Download PDF Send Mark as Se…" at bounding box center [488, 188] width 780 height 377
drag, startPoint x: 661, startPoint y: 64, endPoint x: 557, endPoint y: 55, distance: 104.2
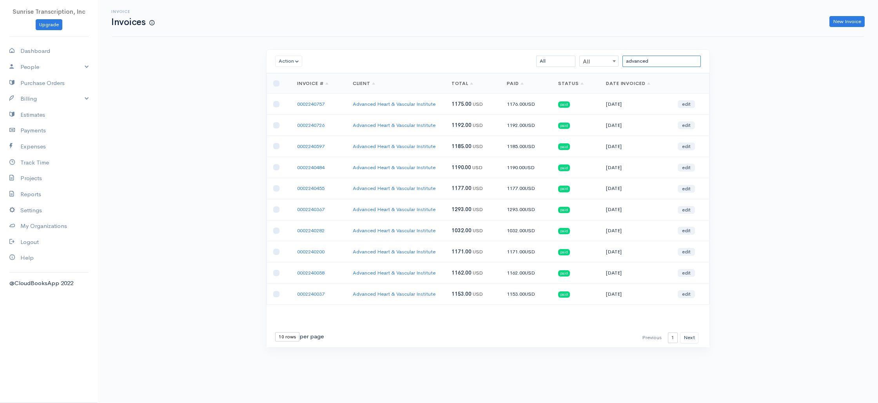
click at [557, 55] on div "Action Archive Delete Download PDF Send Mark as Sent Mark Un-Sent Enter Payment…" at bounding box center [487, 62] width 443 height 24
type input "j"
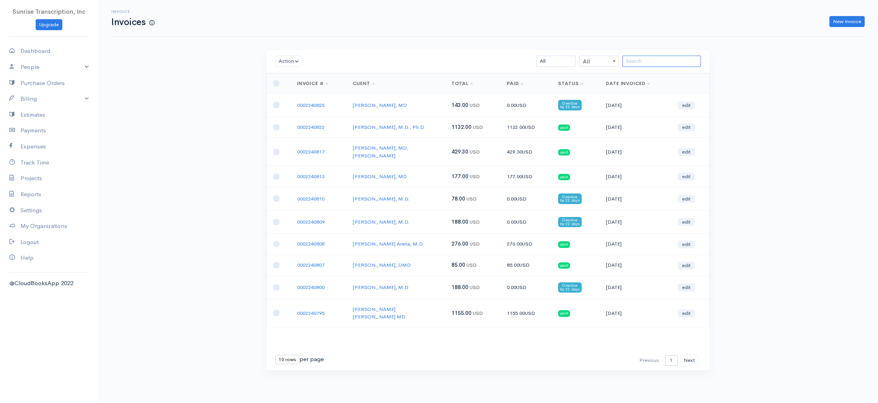
click at [656, 63] on input "search" at bounding box center [661, 61] width 78 height 11
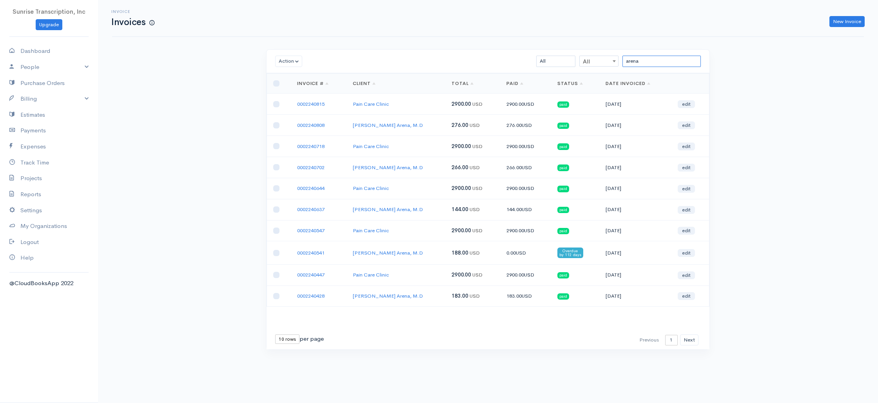
type input "arena"
click at [60, 100] on link "Billing" at bounding box center [49, 99] width 98 height 16
click at [35, 67] on link "People" at bounding box center [49, 67] width 98 height 16
click at [34, 81] on link "Clients" at bounding box center [49, 82] width 98 height 14
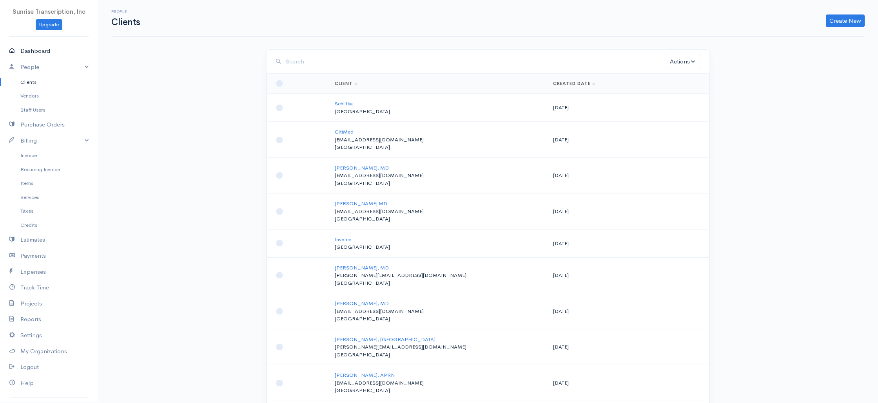
click at [33, 52] on link "Dashboard" at bounding box center [49, 51] width 98 height 16
select select "365"
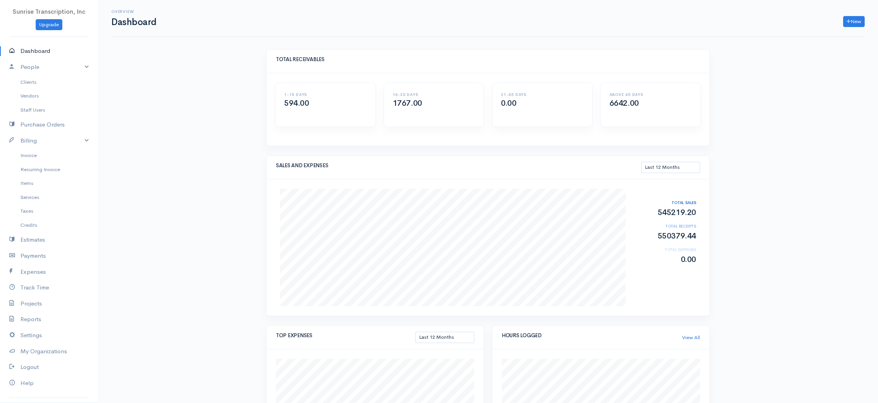
click at [32, 53] on link "Dashboard" at bounding box center [49, 51] width 98 height 16
click at [28, 156] on link "Invoice" at bounding box center [49, 156] width 98 height 14
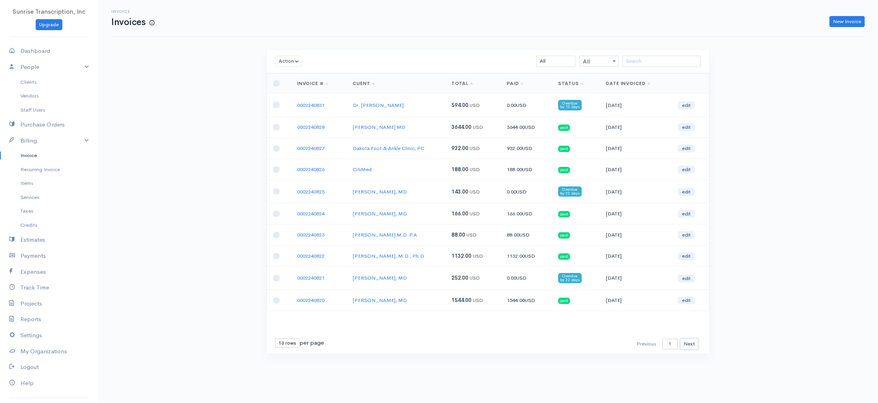
click at [686, 344] on button "Next" at bounding box center [689, 344] width 18 height 11
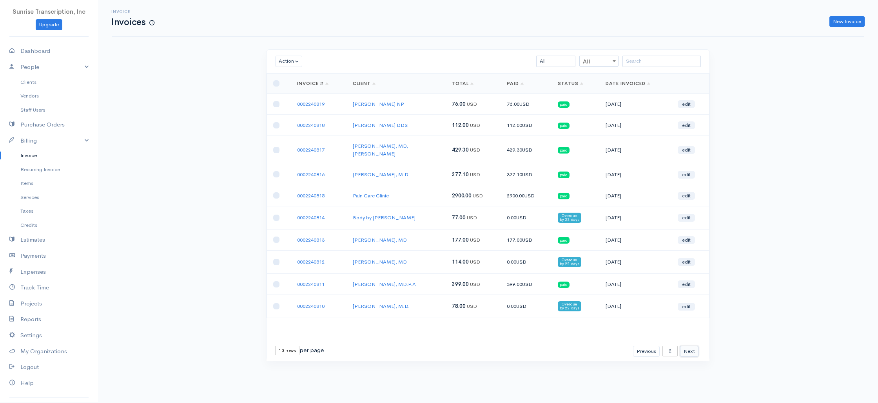
click at [689, 346] on button "Next" at bounding box center [689, 351] width 18 height 11
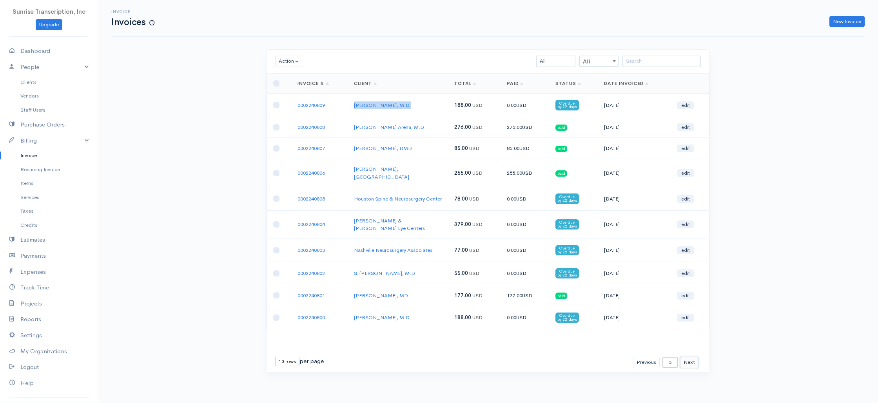
click at [690, 357] on button "Next" at bounding box center [689, 362] width 18 height 11
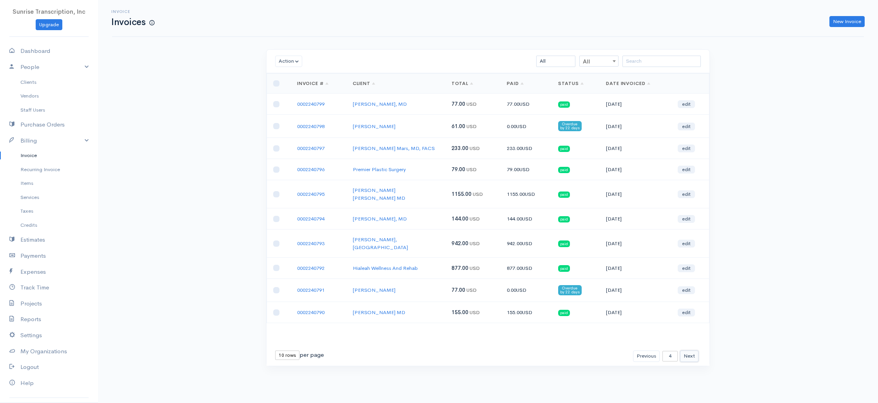
click at [691, 351] on button "Next" at bounding box center [689, 356] width 18 height 11
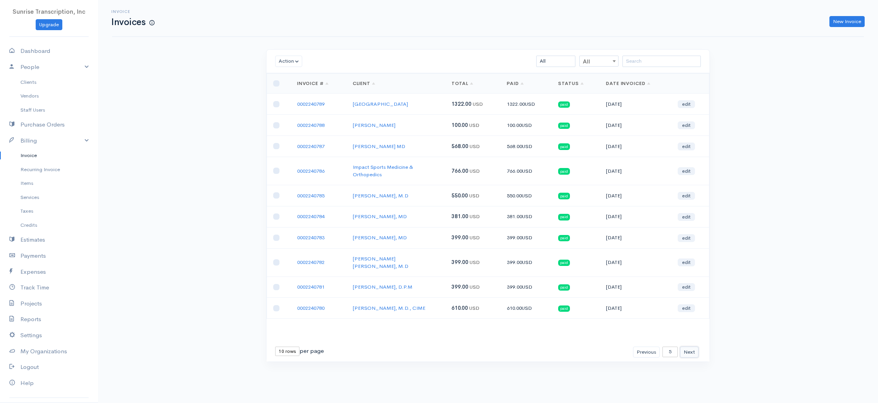
click at [691, 347] on button "Next" at bounding box center [689, 352] width 18 height 11
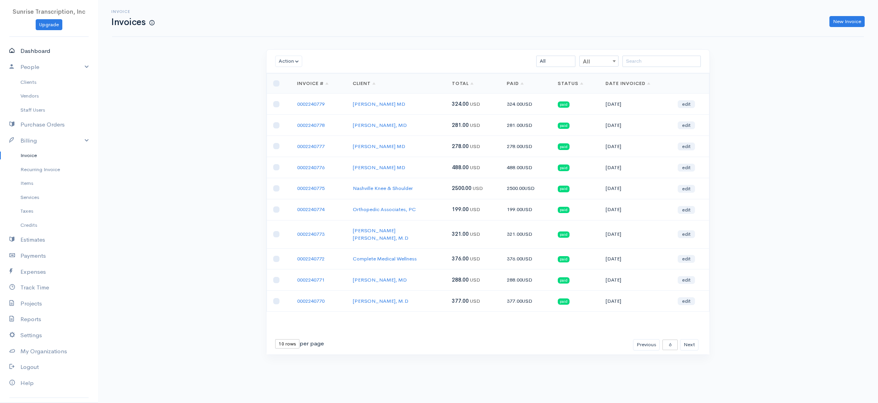
click at [37, 53] on link "Dashboard" at bounding box center [49, 51] width 98 height 16
select select "365"
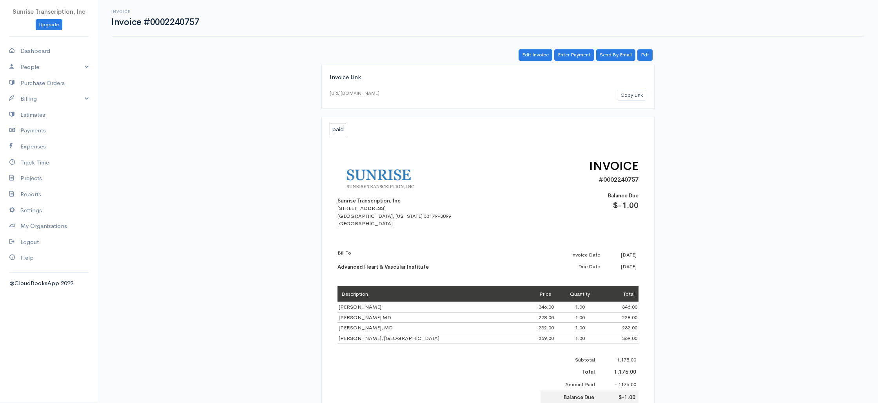
click at [233, 157] on div "Invoice Invoice #0002240757 Actions Edit Invoice Enter Payment Print Send By Em…" at bounding box center [488, 333] width 780 height 667
click at [645, 55] on link "Pdf" at bounding box center [644, 54] width 15 height 11
click at [648, 55] on link "Pdf" at bounding box center [644, 54] width 15 height 11
click at [647, 57] on link "Pdf" at bounding box center [644, 54] width 15 height 11
